Goal: Ask a question: Seek information or help from site administrators or community

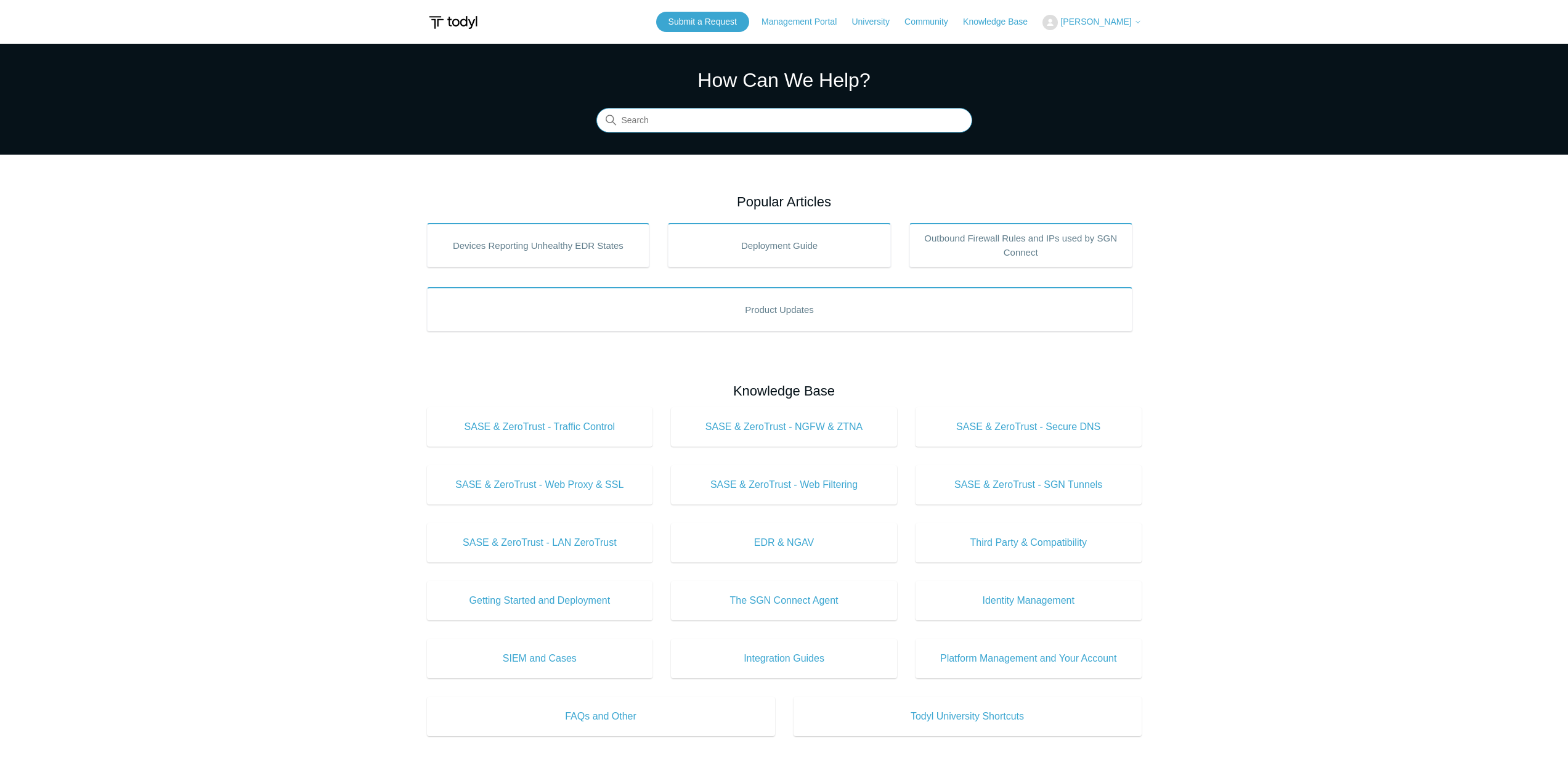
click at [669, 127] on input "Search" at bounding box center [784, 121] width 376 height 25
type input "m365"
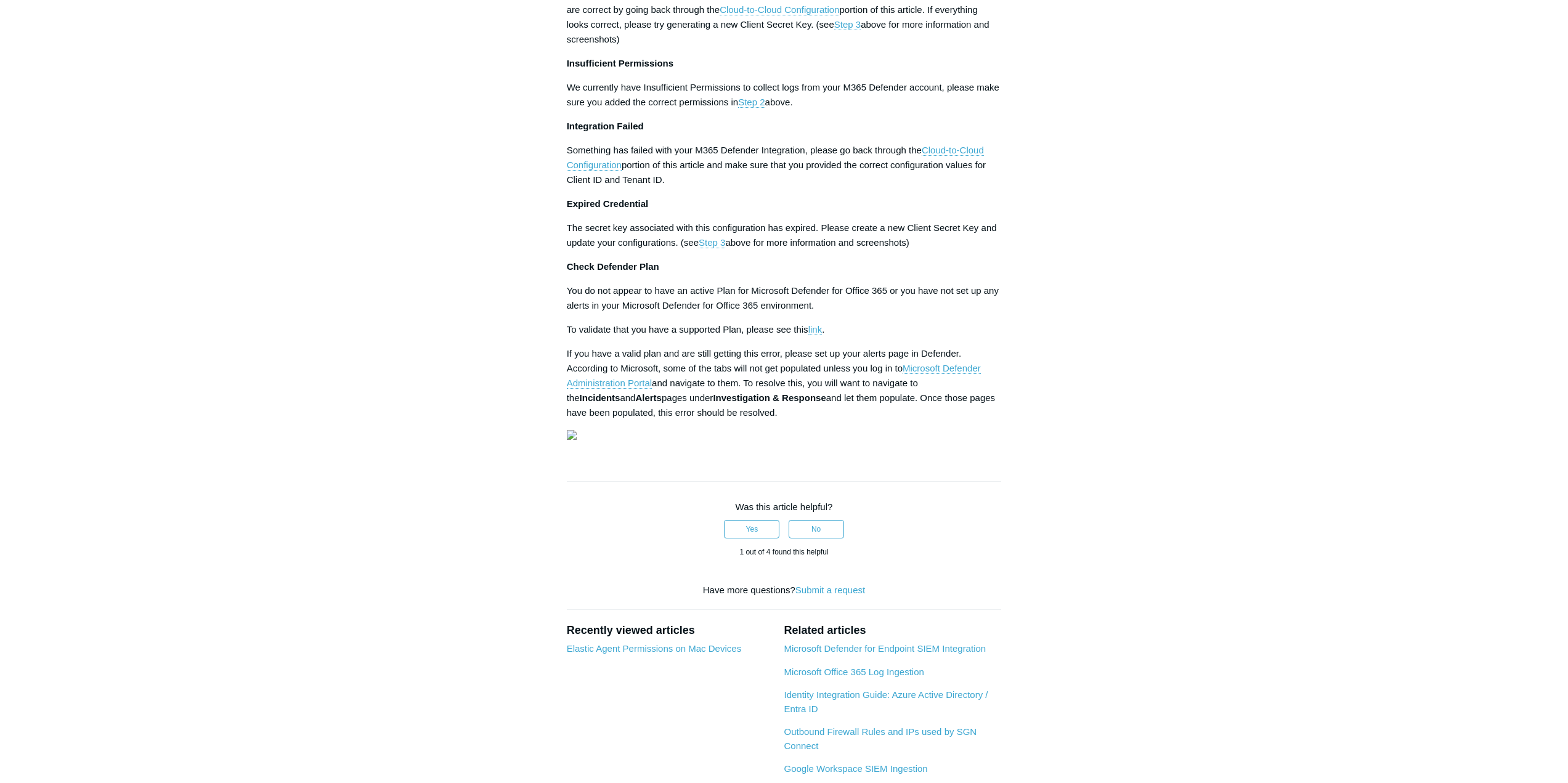
scroll to position [1725, 0]
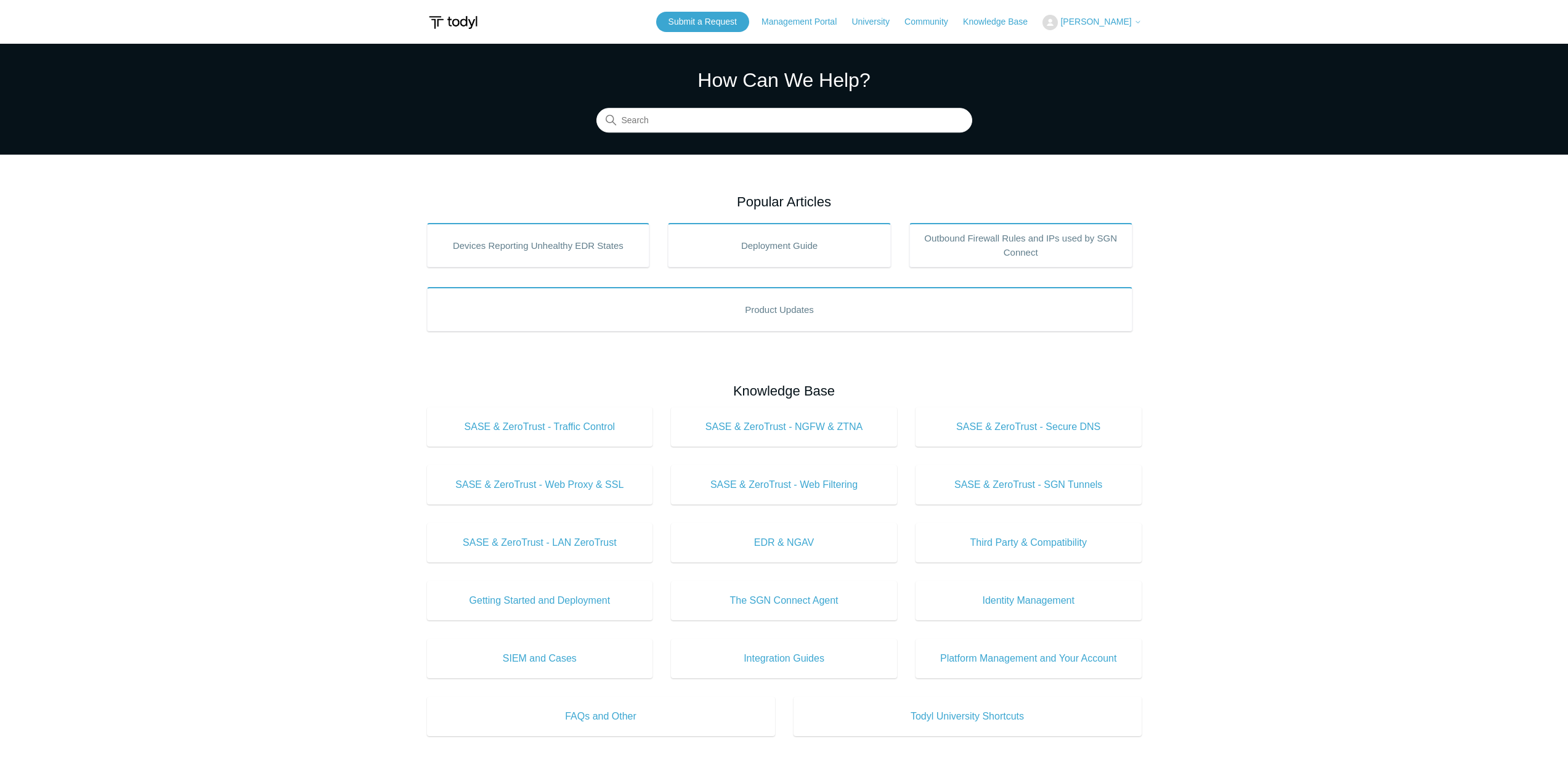
click at [446, 26] on img at bounding box center [453, 22] width 53 height 23
click at [451, 21] on img at bounding box center [453, 22] width 53 height 23
click at [1136, 19] on icon at bounding box center [1138, 22] width 7 height 7
click at [1130, 49] on link "My Support Requests" at bounding box center [1103, 48] width 120 height 21
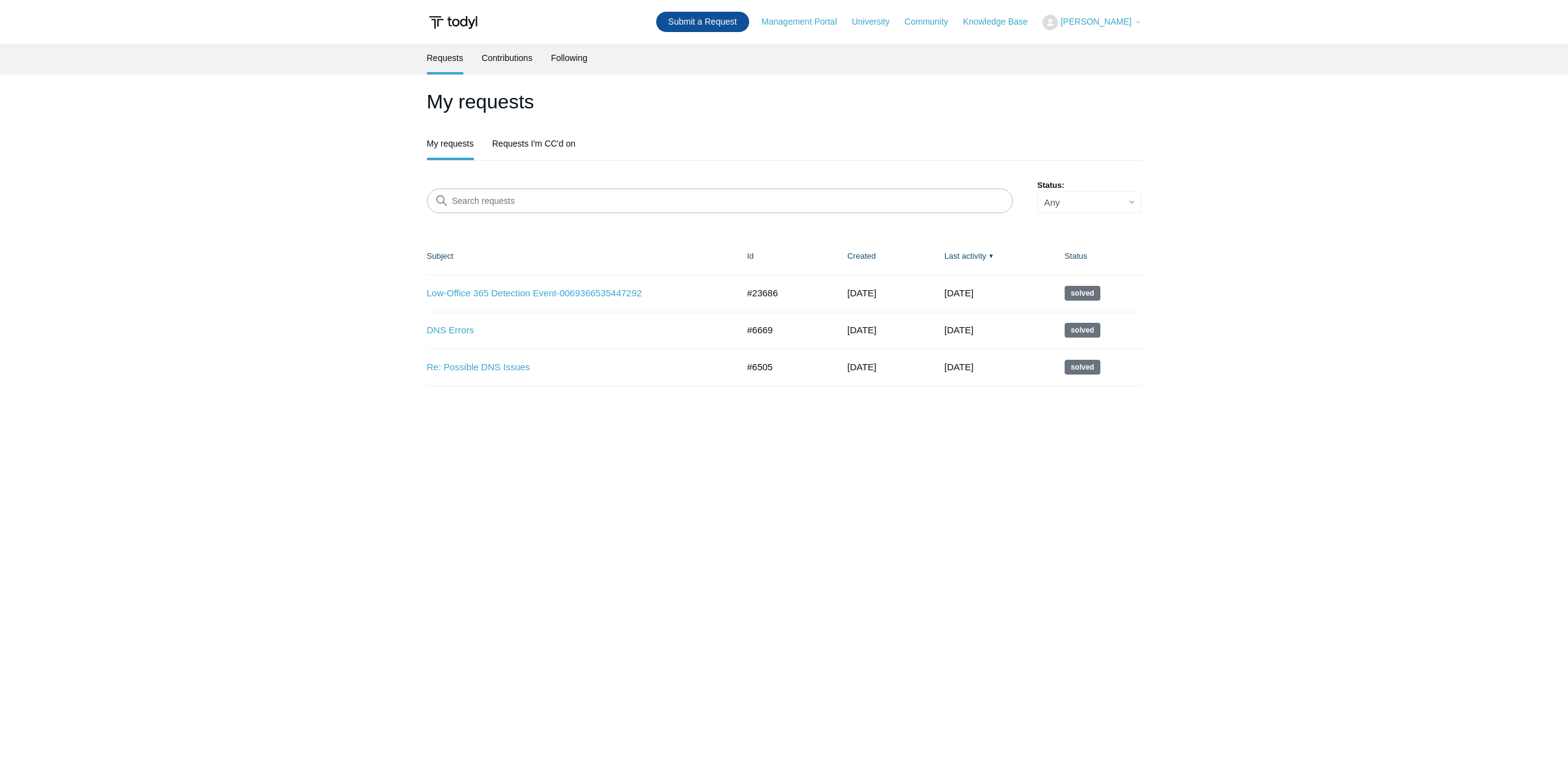
click at [732, 25] on link "Submit a Request" at bounding box center [703, 21] width 93 height 20
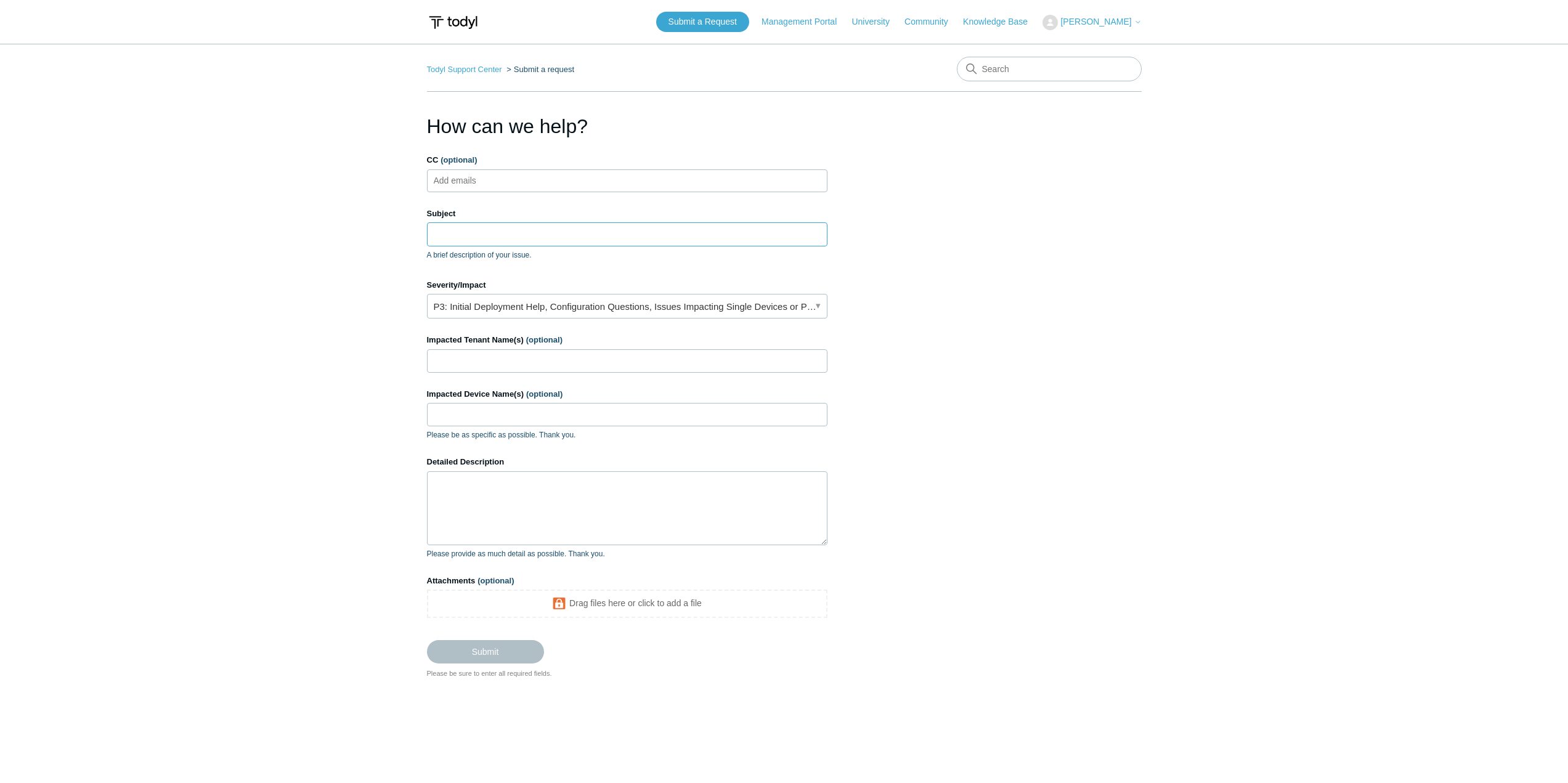
click at [456, 230] on input "Subject" at bounding box center [627, 234] width 401 height 23
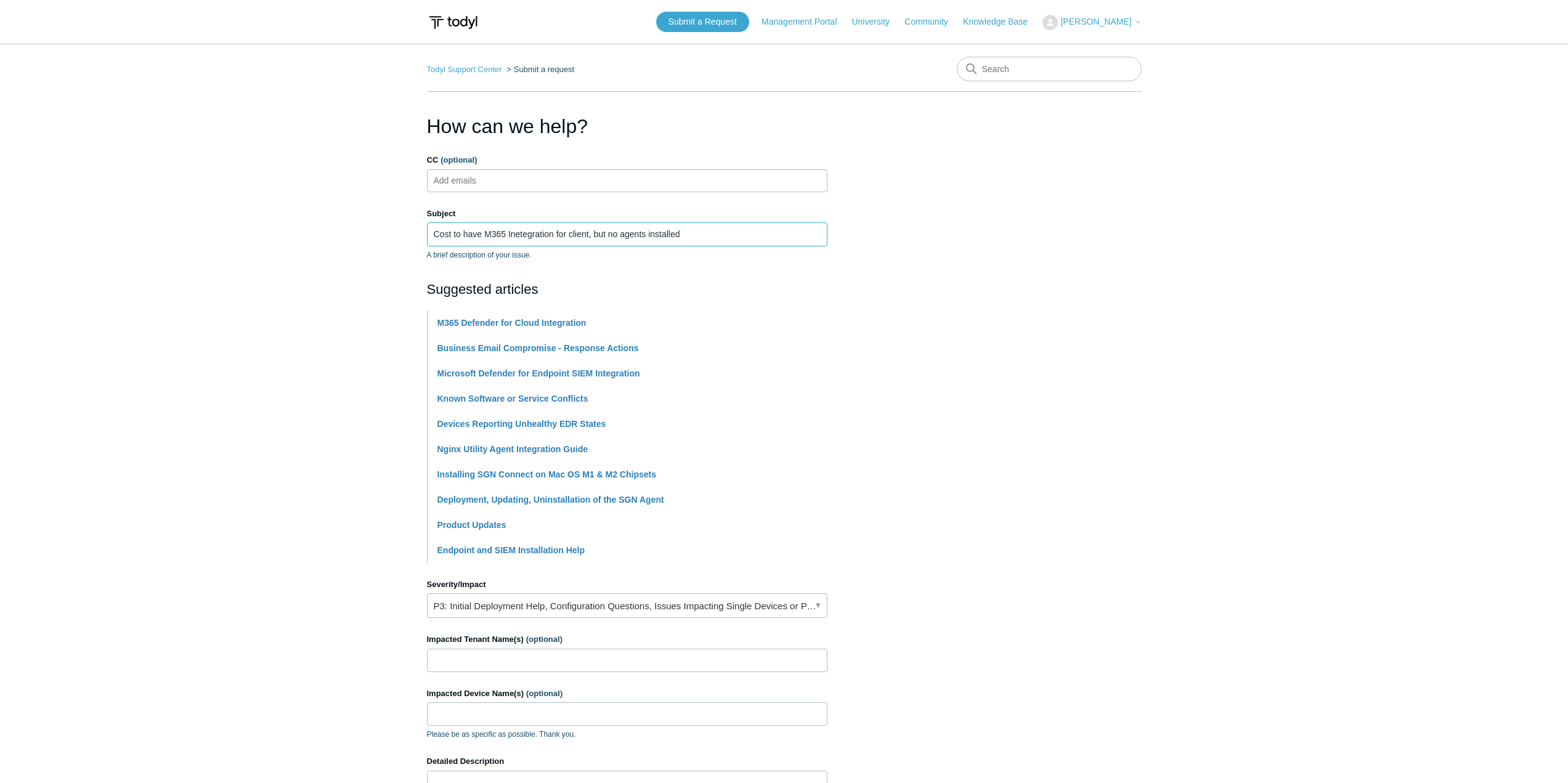
type input "Cost to have M365 Inetegration for client, but no agents installed"
click at [300, 289] on main "Todyl Support Center Submit a request How can we help? CC (optional) Add emails…" at bounding box center [784, 511] width 1568 height 935
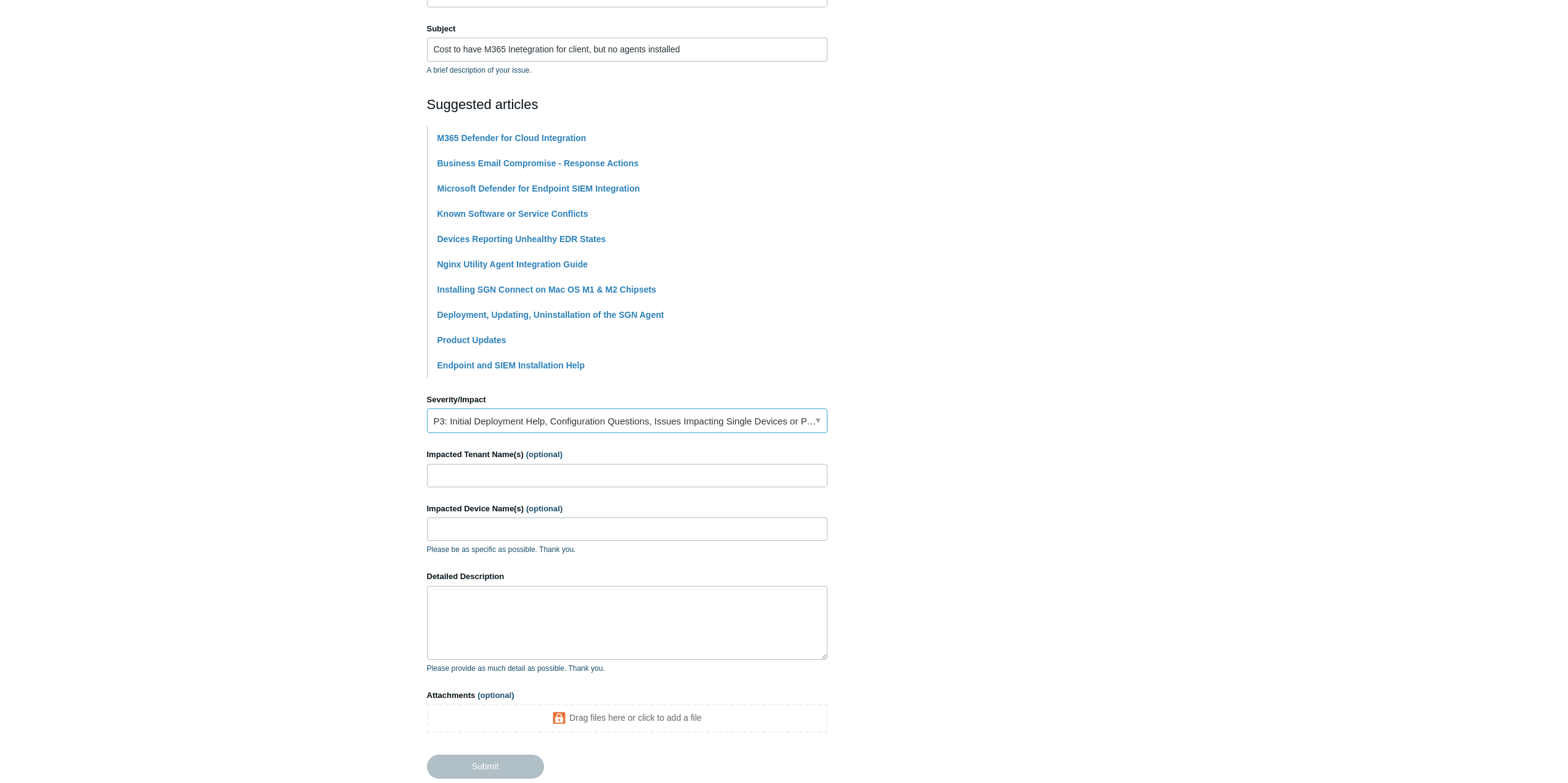
click at [636, 419] on link "P3: Initial Deployment Help, Configuration Questions, Issues Impacting Single D…" at bounding box center [627, 421] width 401 height 25
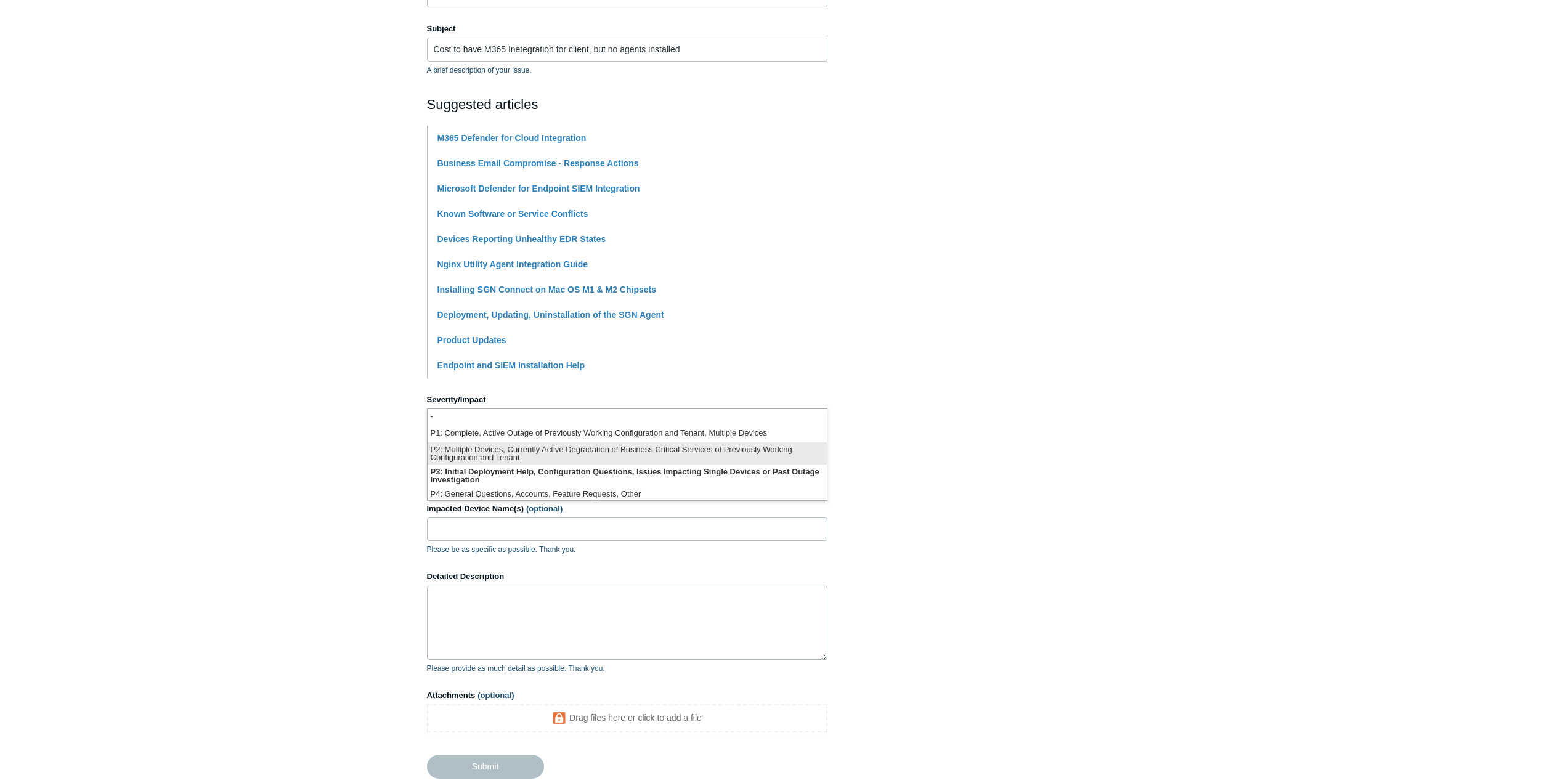
scroll to position [3, 0]
click at [549, 491] on li "P4: General Questions, Accounts, Feature Requests, Other" at bounding box center [627, 492] width 399 height 17
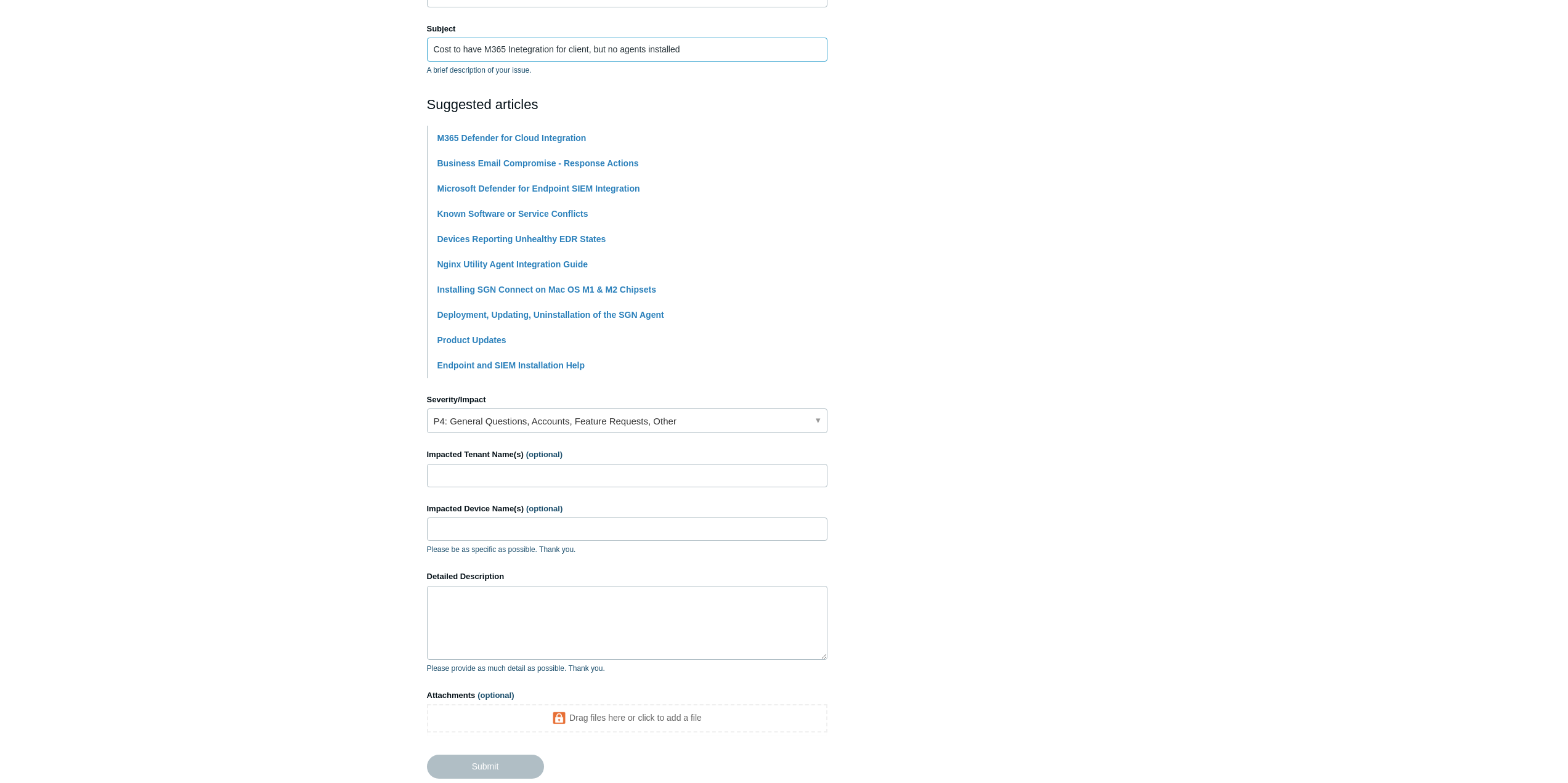
drag, startPoint x: 607, startPoint y: 44, endPoint x: 320, endPoint y: 31, distance: 287.3
click at [320, 31] on main "Todyl Support Center Submit a request How can we help? CC (optional) Add emails…" at bounding box center [784, 326] width 1568 height 935
click at [474, 593] on textarea "Detailed Description" at bounding box center [627, 623] width 401 height 74
paste textarea "Cost to have M365 Inetegration for client, but no agents installed"
type textarea "Cost to have M365 Inetegration for client, but no agents installed"
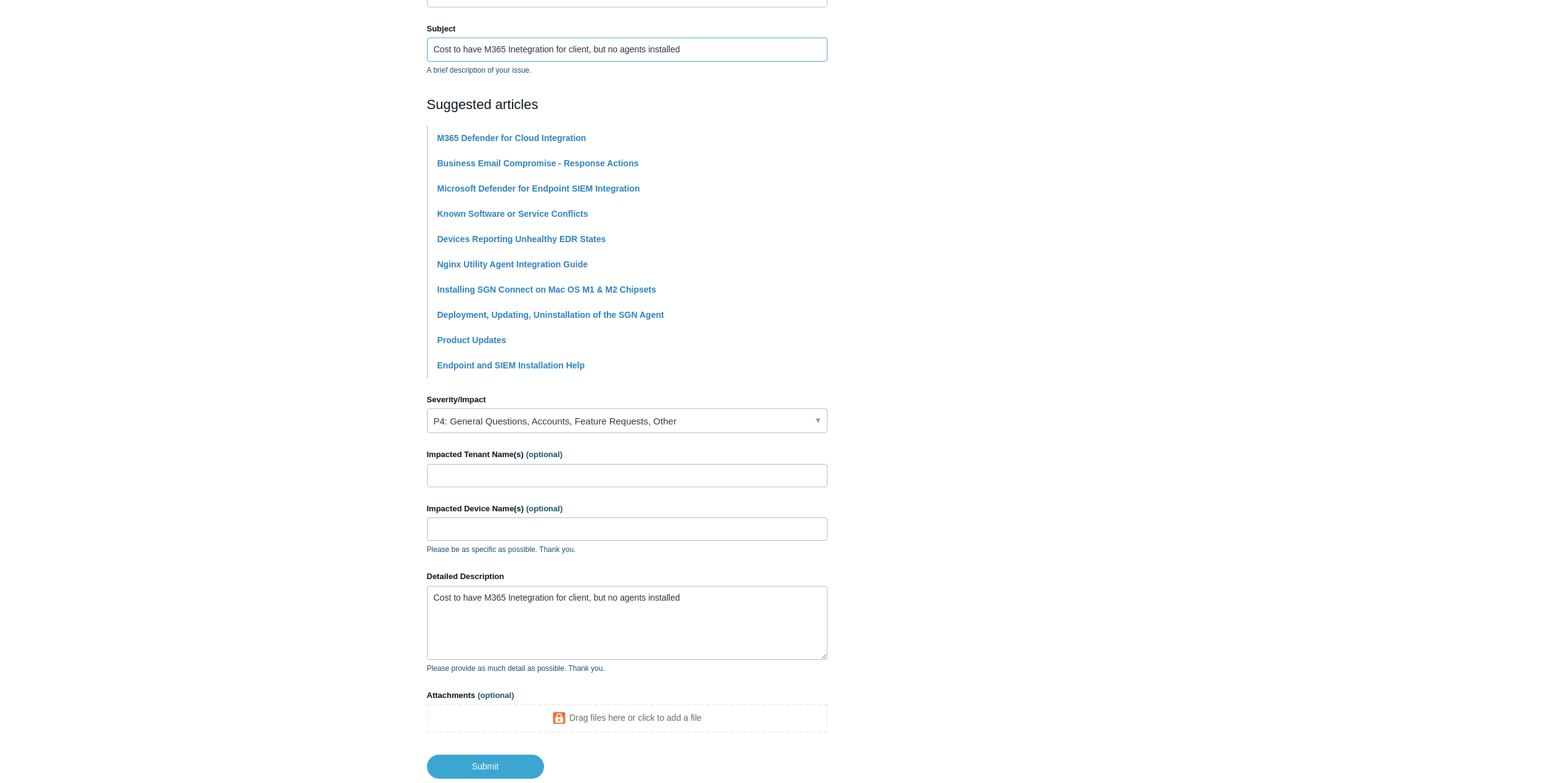
drag, startPoint x: 587, startPoint y: 48, endPoint x: 782, endPoint y: 55, distance: 195.1
click at [782, 55] on input "Cost to have M365 Inetegration for client, but no agents installed" at bounding box center [627, 49] width 401 height 23
type input "Cost to have M365 Integration for client"
click at [434, 597] on textarea "Cost to have M365 Inetegration for client, but no agents installed" at bounding box center [627, 623] width 401 height 74
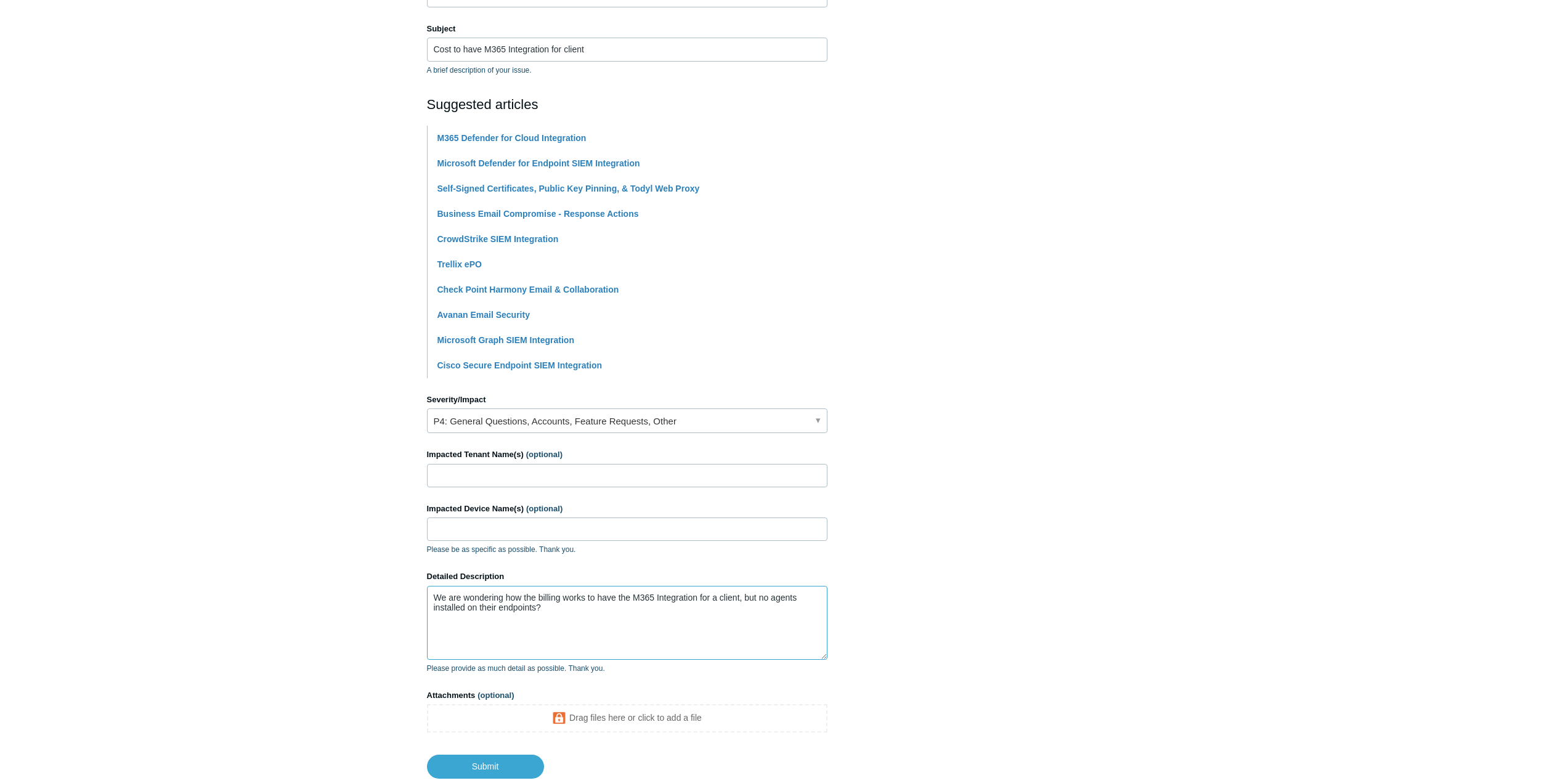
scroll to position [266, 0]
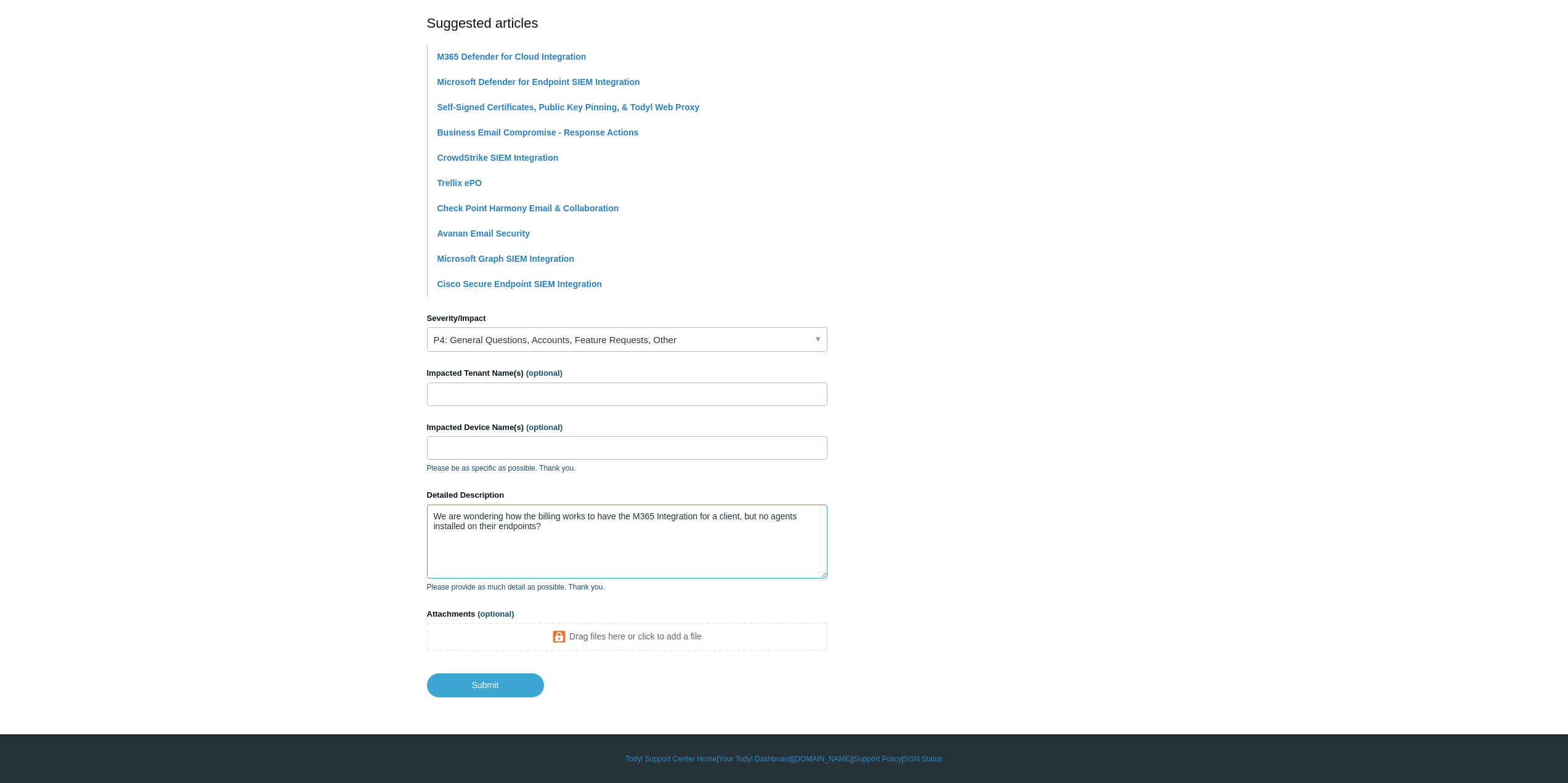
type textarea "We are wondering how the billing works to have the M365 Integration for a clien…"
click at [333, 491] on main "Todyl Support Center Submit a request How can we help? CC (optional) Add emails…" at bounding box center [784, 237] width 1568 height 920
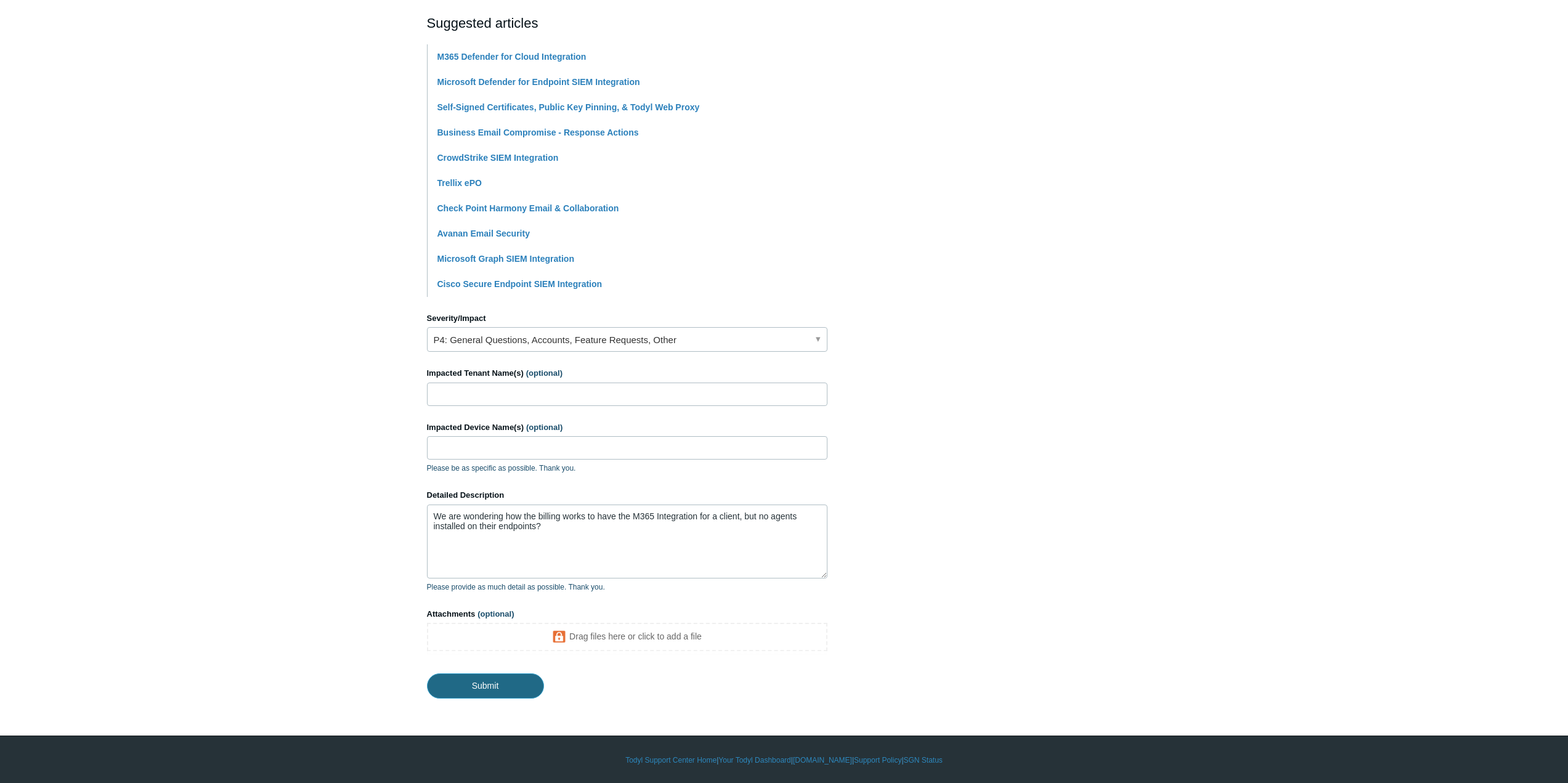
click at [480, 683] on input "Submit" at bounding box center [486, 686] width 117 height 25
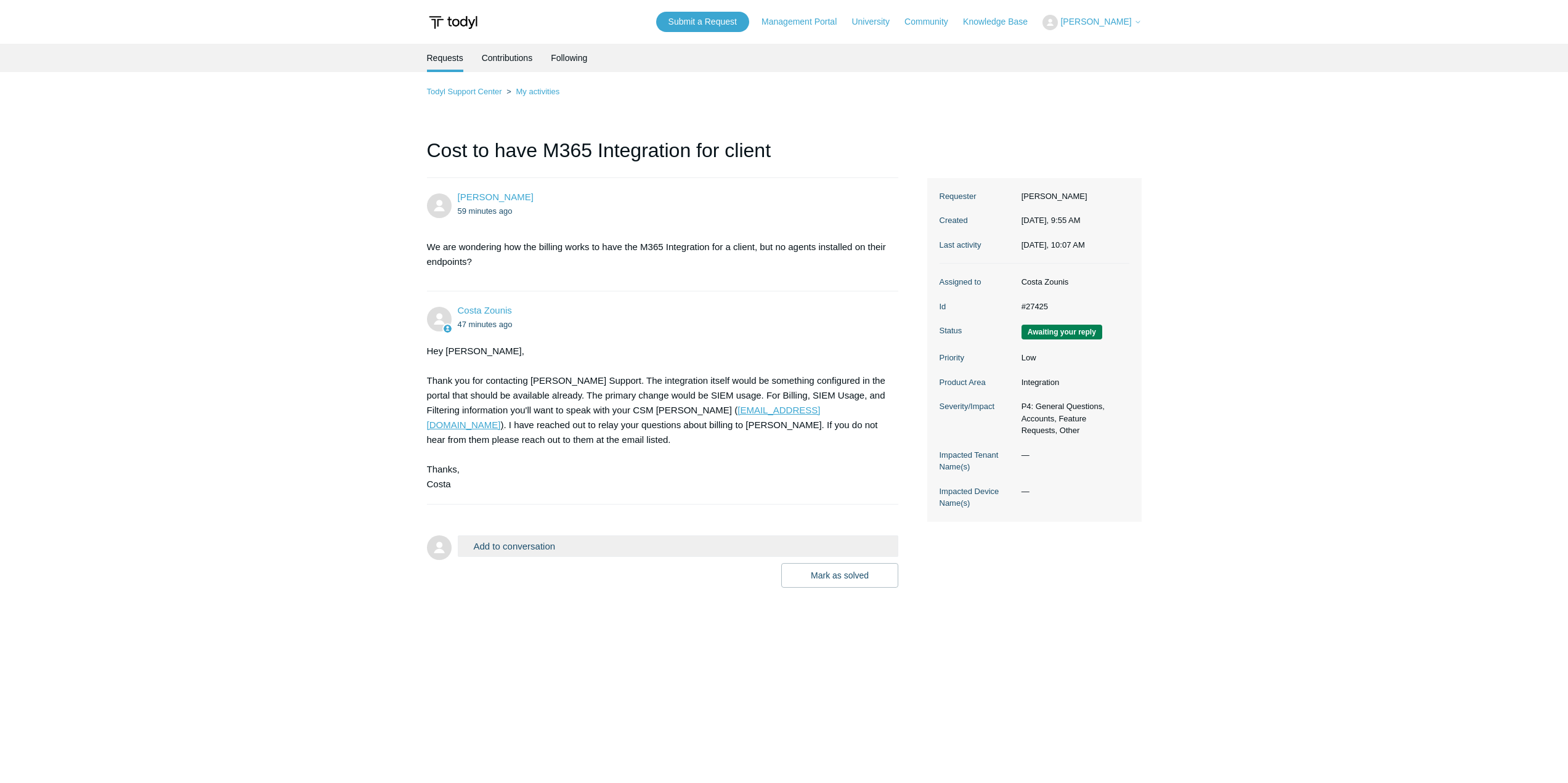
click at [504, 535] on button "Add to conversation" at bounding box center [678, 546] width 441 height 21
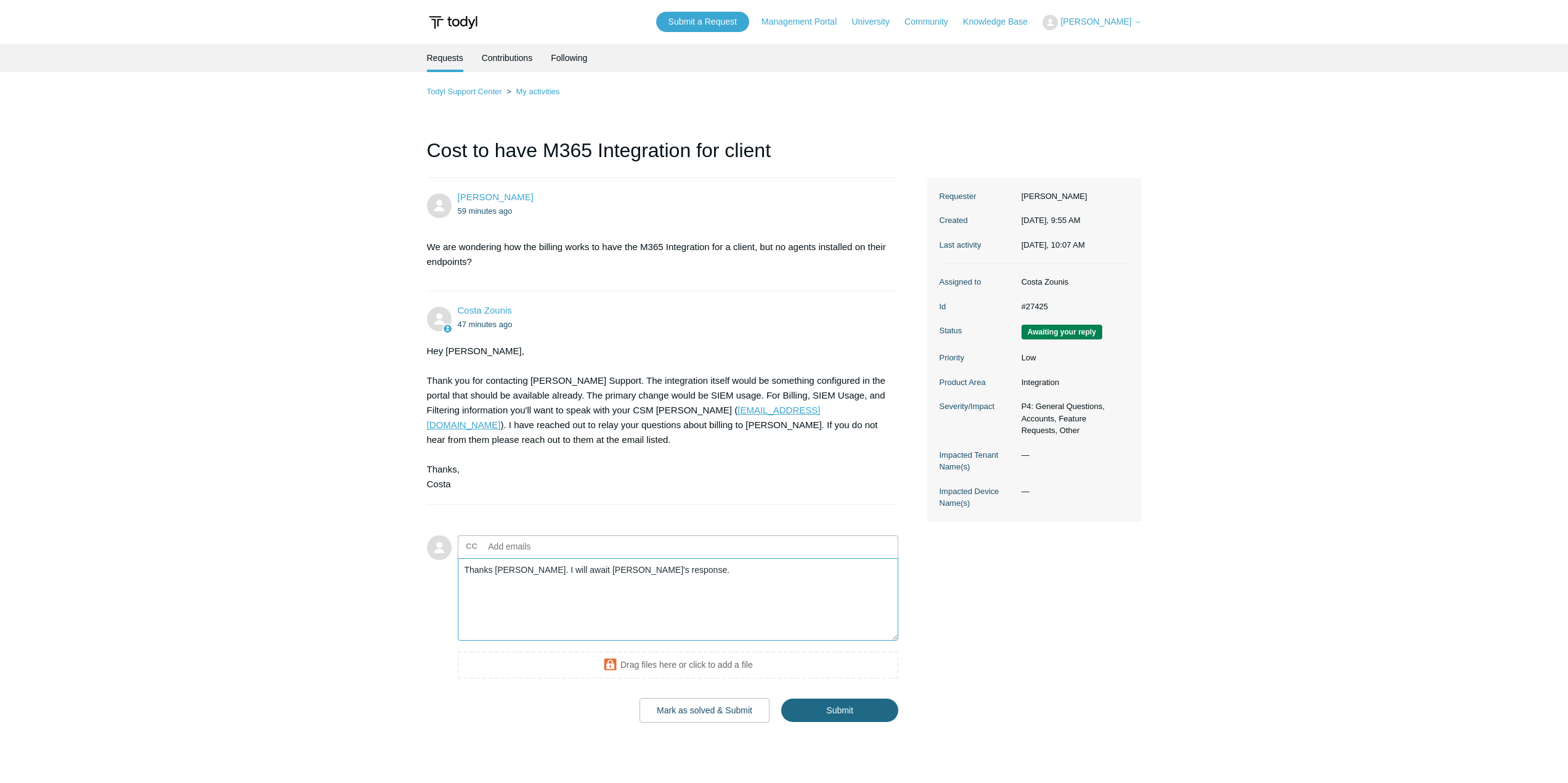
type textarea "Thanks [PERSON_NAME]. I will await [PERSON_NAME]'s response."
click at [857, 699] on input "Submit" at bounding box center [839, 711] width 117 height 25
